Goal: Information Seeking & Learning: Understand process/instructions

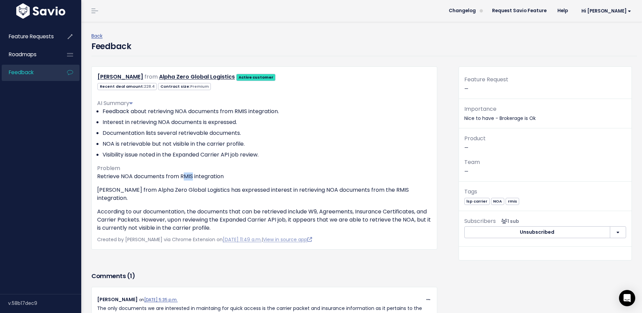
drag, startPoint x: 193, startPoint y: 175, endPoint x: 183, endPoint y: 176, distance: 10.6
click at [183, 176] on p "Retrieve NOA documents from RMIS integration" at bounding box center [264, 176] width 335 height 8
drag, startPoint x: 131, startPoint y: 175, endPoint x: 122, endPoint y: 177, distance: 10.1
click at [122, 177] on p "Retrieve NOA documents from RMIS integration" at bounding box center [264, 176] width 335 height 8
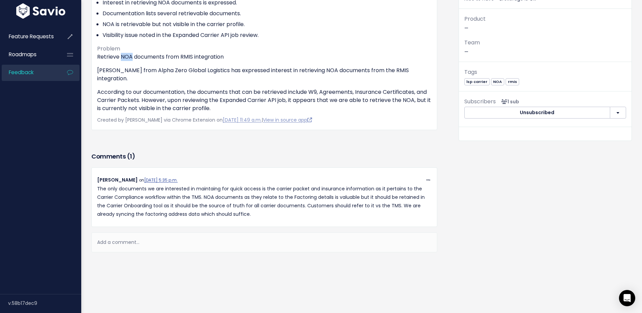
scroll to position [121, 0]
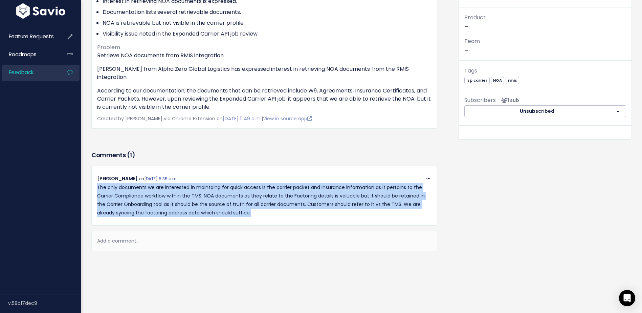
drag, startPoint x: 97, startPoint y: 179, endPoint x: 274, endPoint y: 208, distance: 180.1
click at [274, 208] on div "Copy Link Quote Reply [PERSON_NAME] on [DATE] 5:35 p.m. The only documents we a…" at bounding box center [264, 195] width 345 height 43
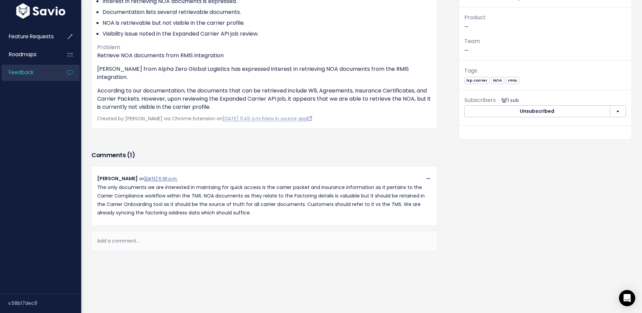
drag, startPoint x: 274, startPoint y: 208, endPoint x: 245, endPoint y: 219, distance: 32.1
click at [245, 219] on div "Copy Link Quote Reply [PERSON_NAME] on [DATE] 5:35 p.m. The only documents we a…" at bounding box center [264, 208] width 346 height 85
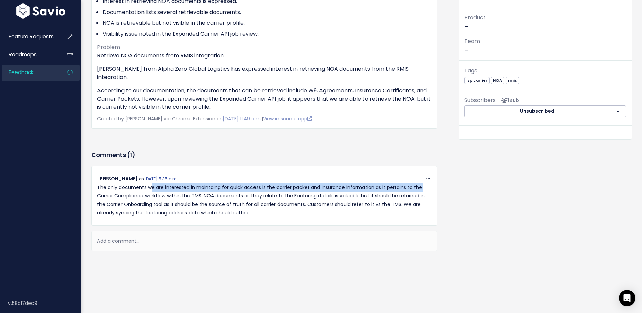
drag, startPoint x: 97, startPoint y: 187, endPoint x: 151, endPoint y: 183, distance: 54.7
click at [151, 183] on div "Copy Link Quote Reply [PERSON_NAME] on [DATE] 5:35 p.m. The only documents we a…" at bounding box center [264, 195] width 345 height 43
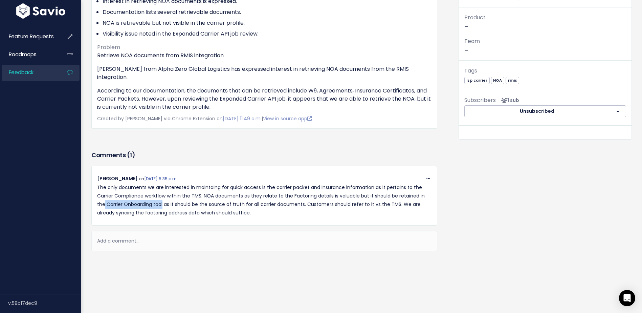
drag, startPoint x: 151, startPoint y: 183, endPoint x: 162, endPoint y: 193, distance: 14.9
click at [162, 193] on p "The only documents we are interested in maintaing for quick access is the carri…" at bounding box center [264, 200] width 335 height 34
